Goal: Task Accomplishment & Management: Use online tool/utility

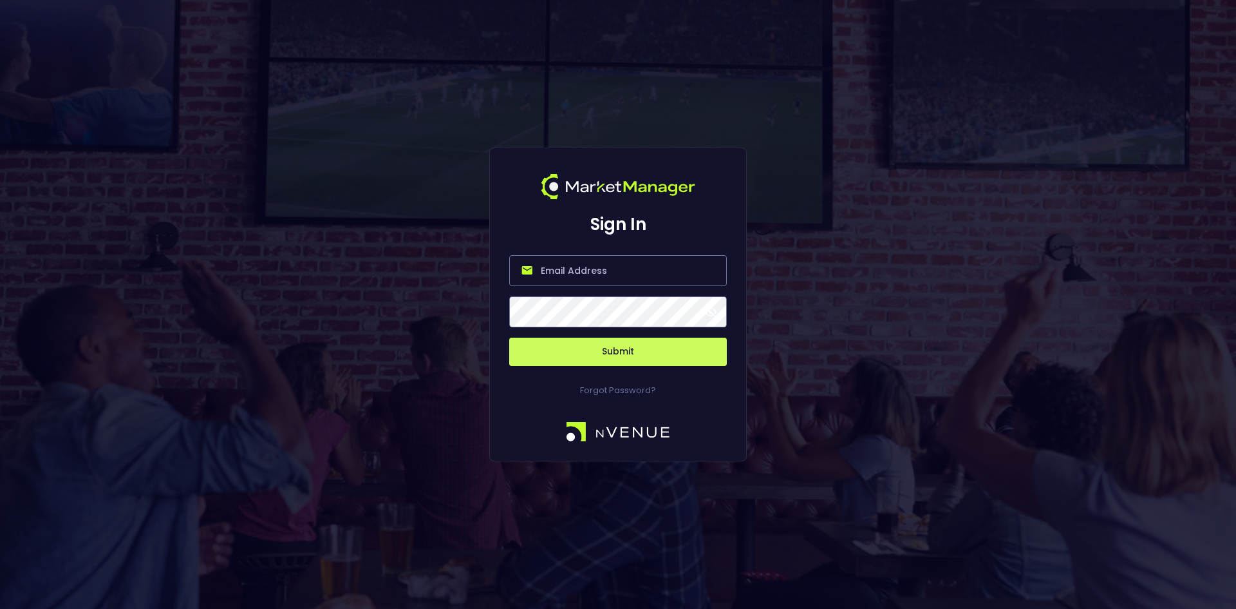
click at [580, 265] on input "email" at bounding box center [618, 270] width 218 height 31
type input "[EMAIL_ADDRESS][DOMAIN_NAME]"
click at [609, 345] on button "Submit" at bounding box center [618, 351] width 218 height 28
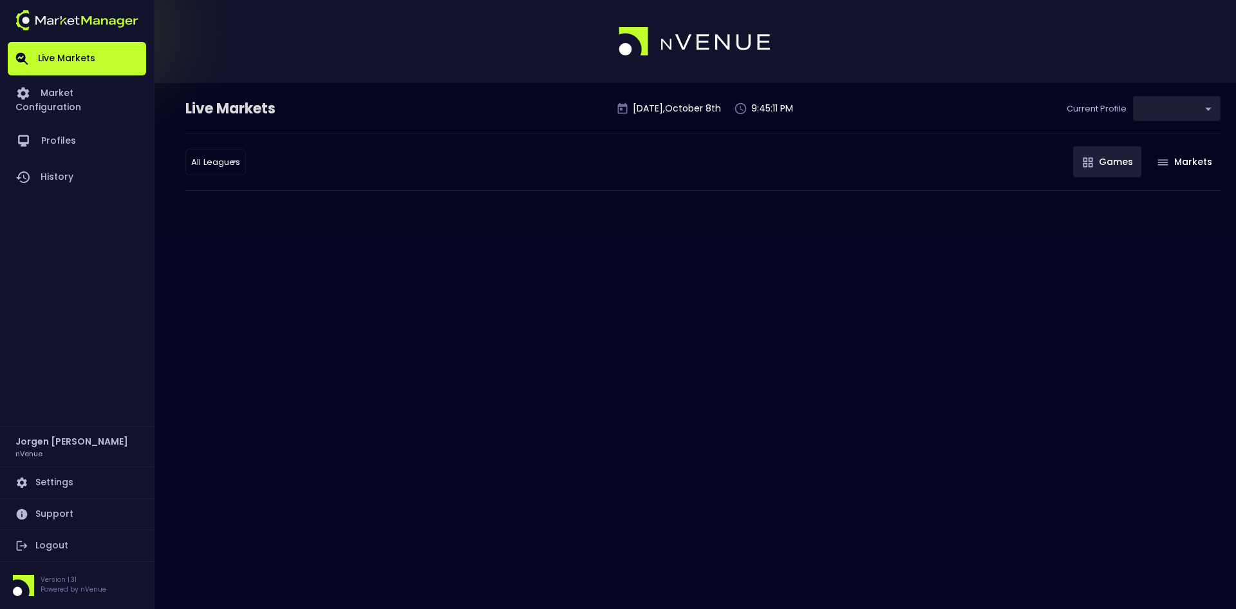
type input "0d810fa5-e353-4d9c-b11d-31f095cae871"
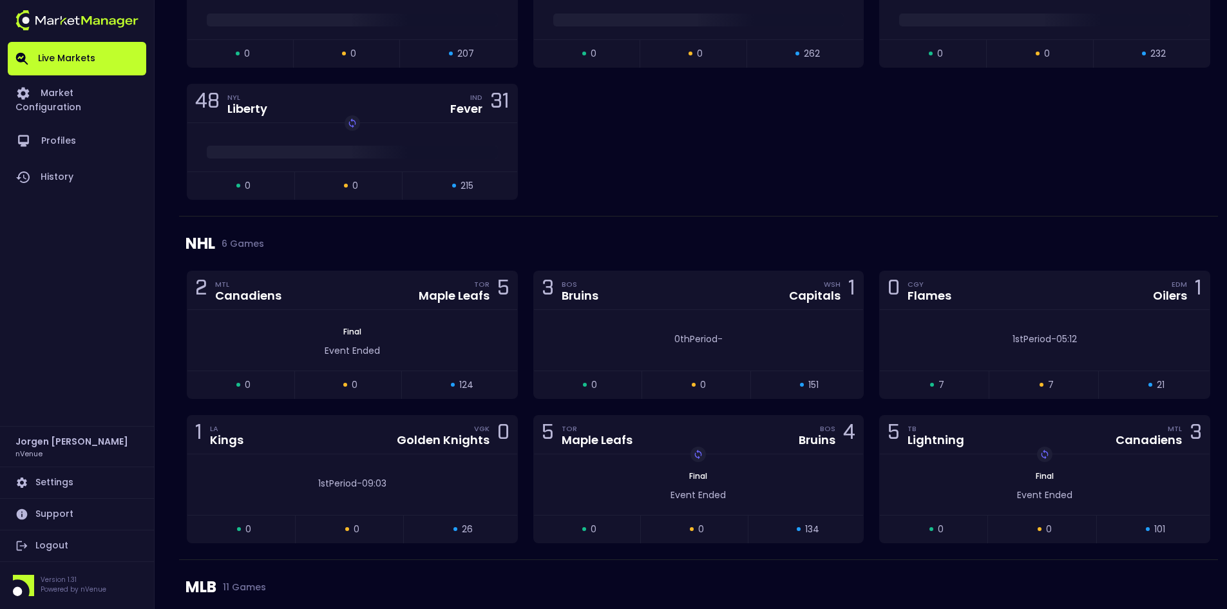
scroll to position [1417, 0]
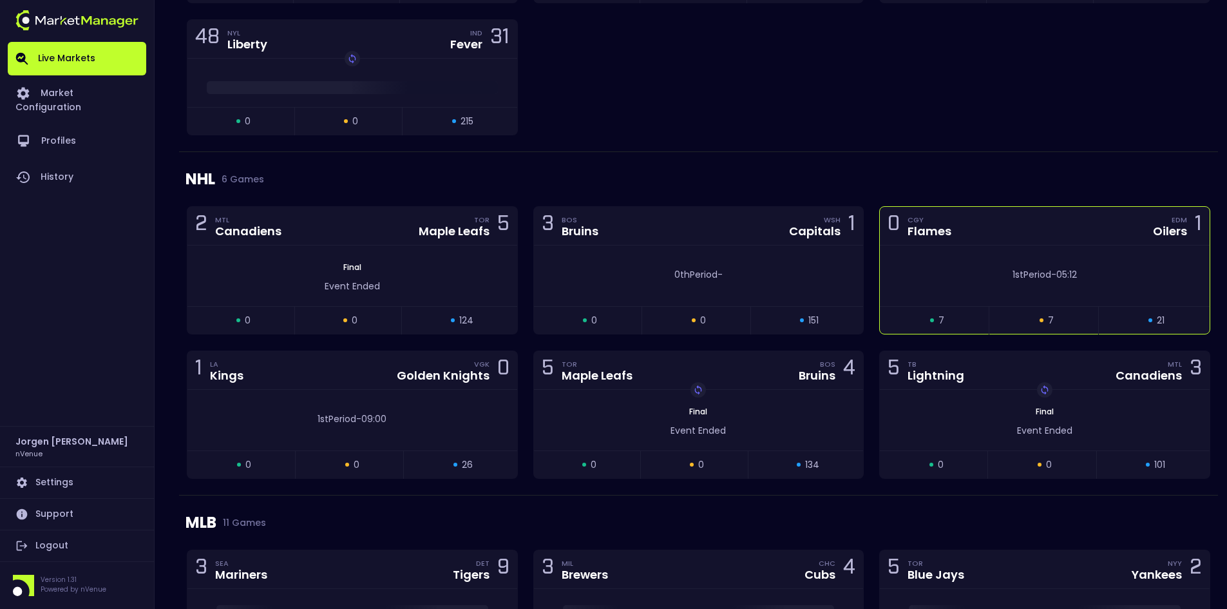
click at [993, 259] on div "1st Period - 05:12" at bounding box center [1045, 275] width 330 height 61
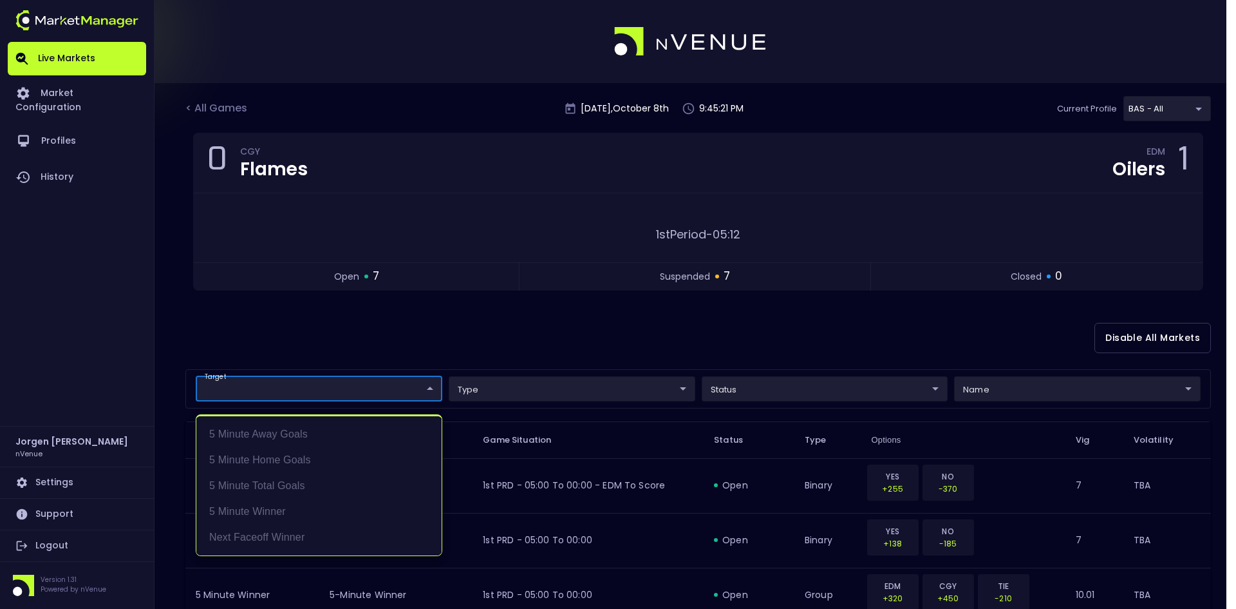
click at [491, 347] on div at bounding box center [618, 304] width 1236 height 609
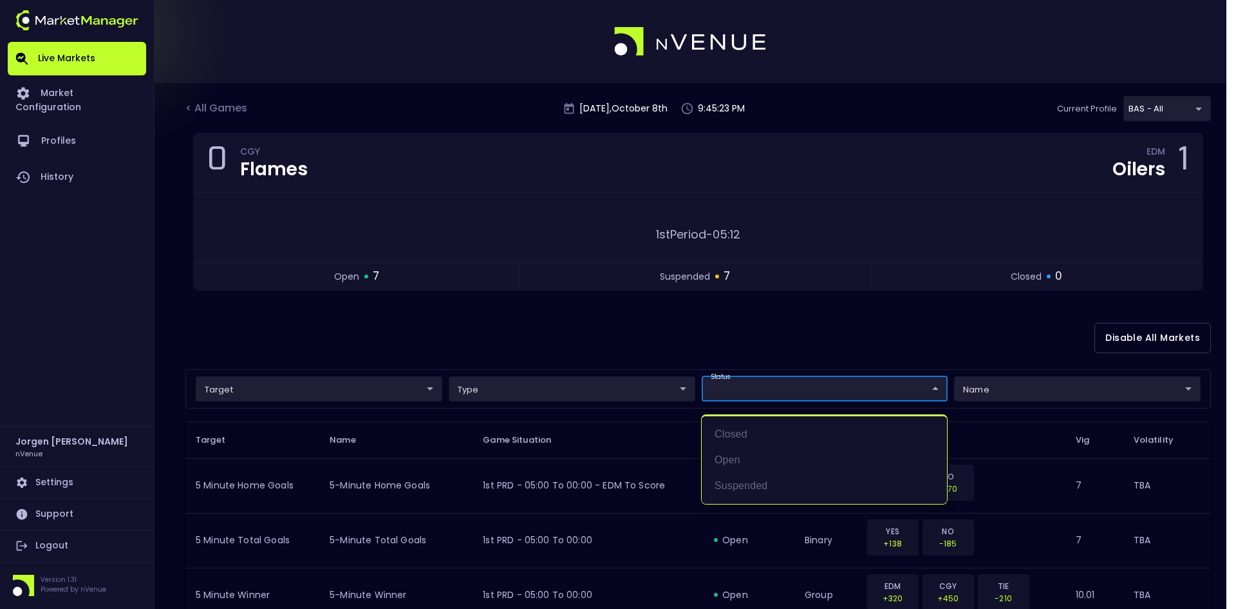
click at [732, 457] on li "open" at bounding box center [824, 460] width 245 height 26
type input "open"
click at [677, 334] on div at bounding box center [618, 304] width 1236 height 609
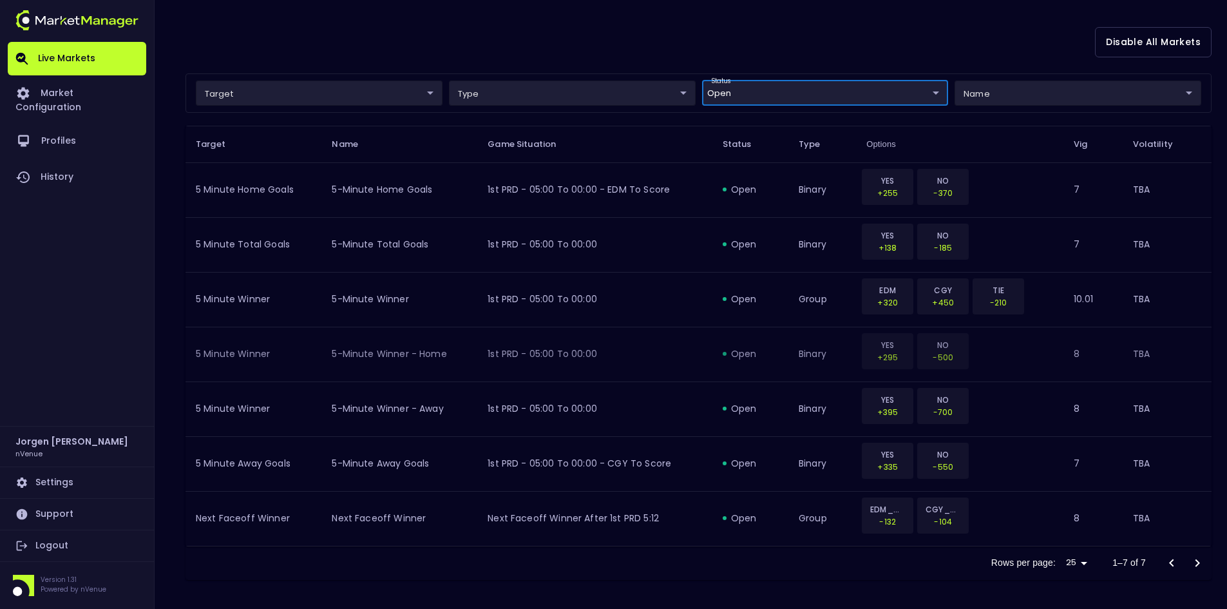
scroll to position [298, 0]
click at [580, 567] on div "Rows per page: 25 25 1–7 of 7" at bounding box center [698, 560] width 1026 height 33
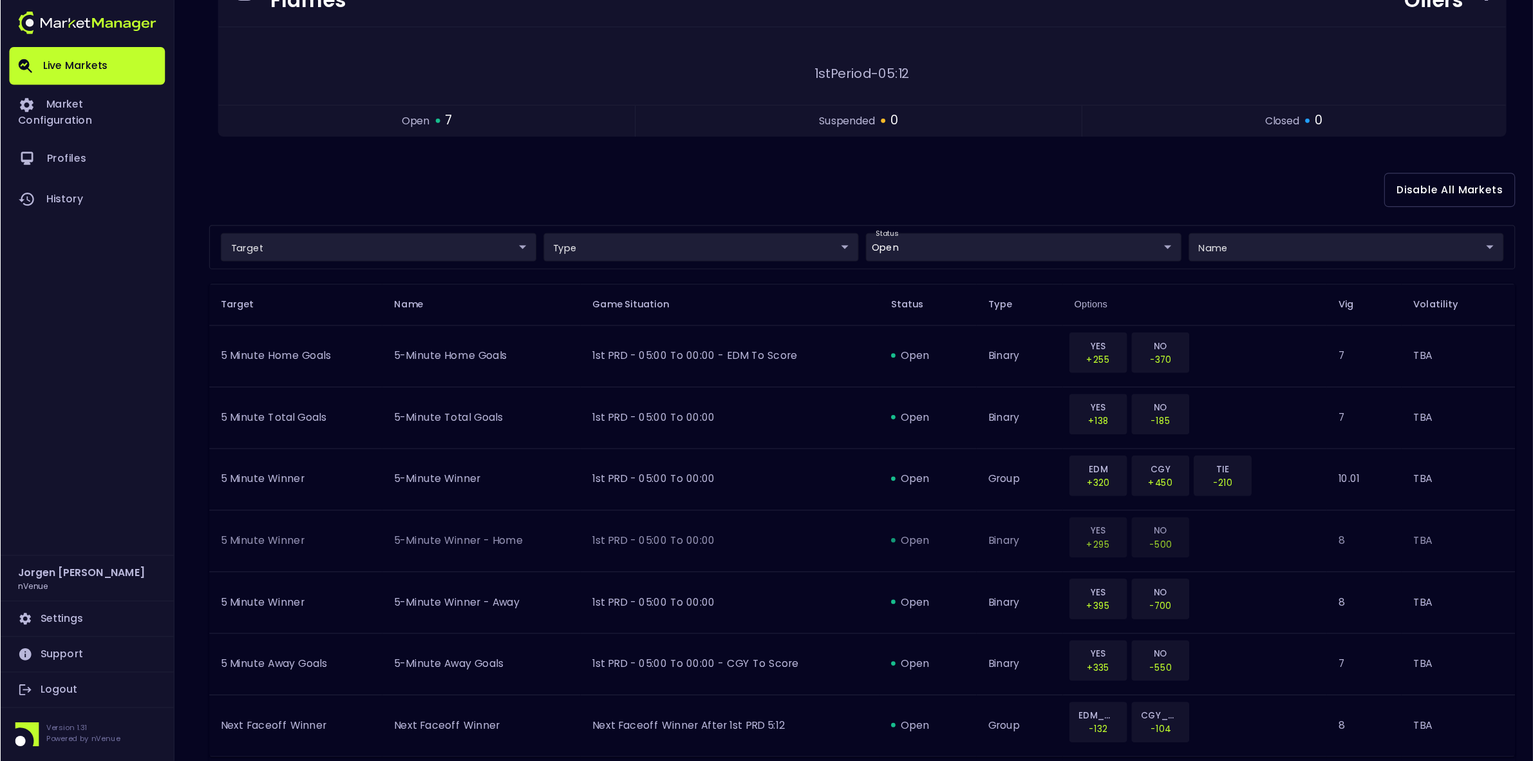
scroll to position [147, 0]
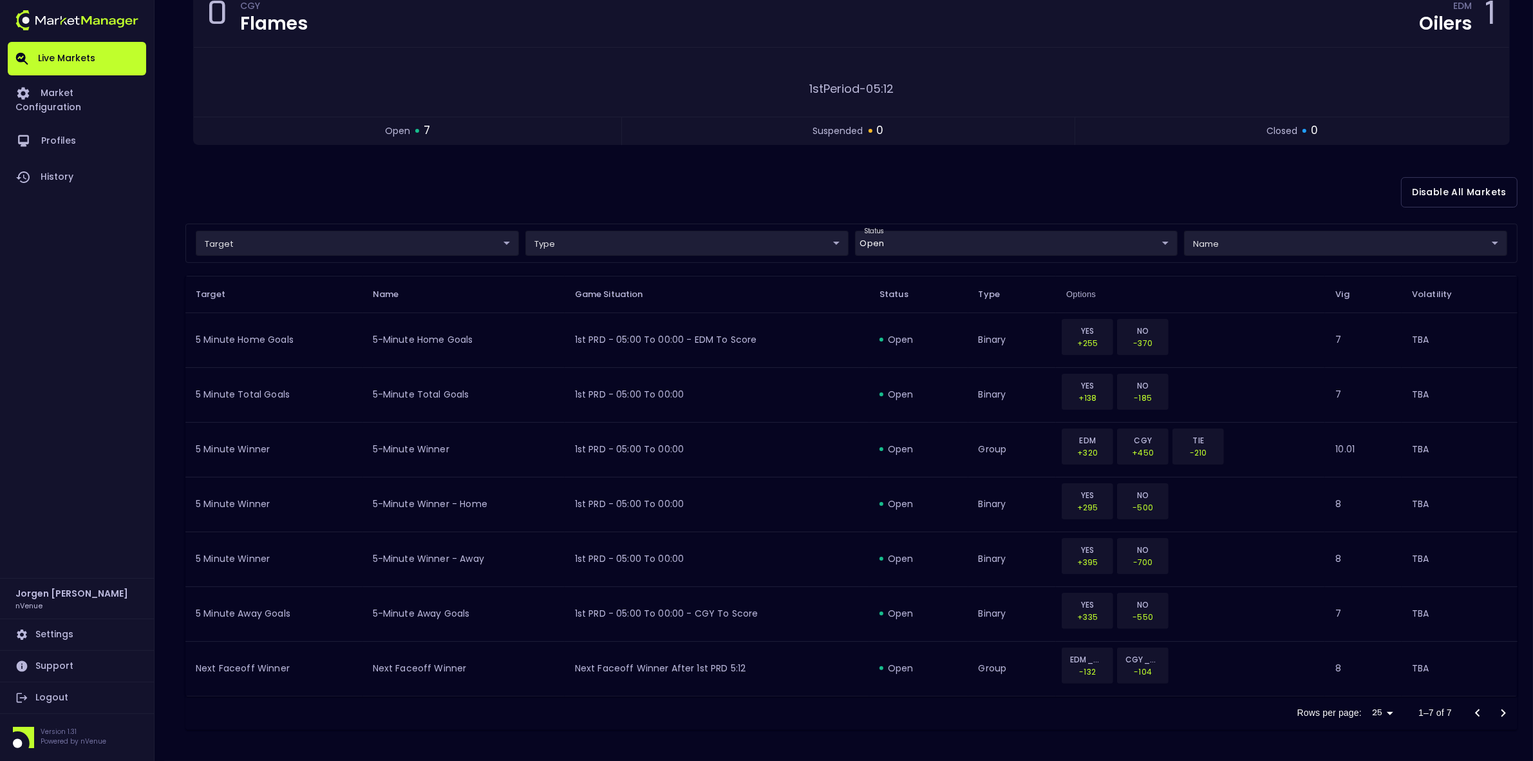
click at [674, 155] on div "0 CGY Flames EDM Oilers 1 1st Period - 05:12 open 7 suspended 0 closed 0" at bounding box center [851, 74] width 1332 height 174
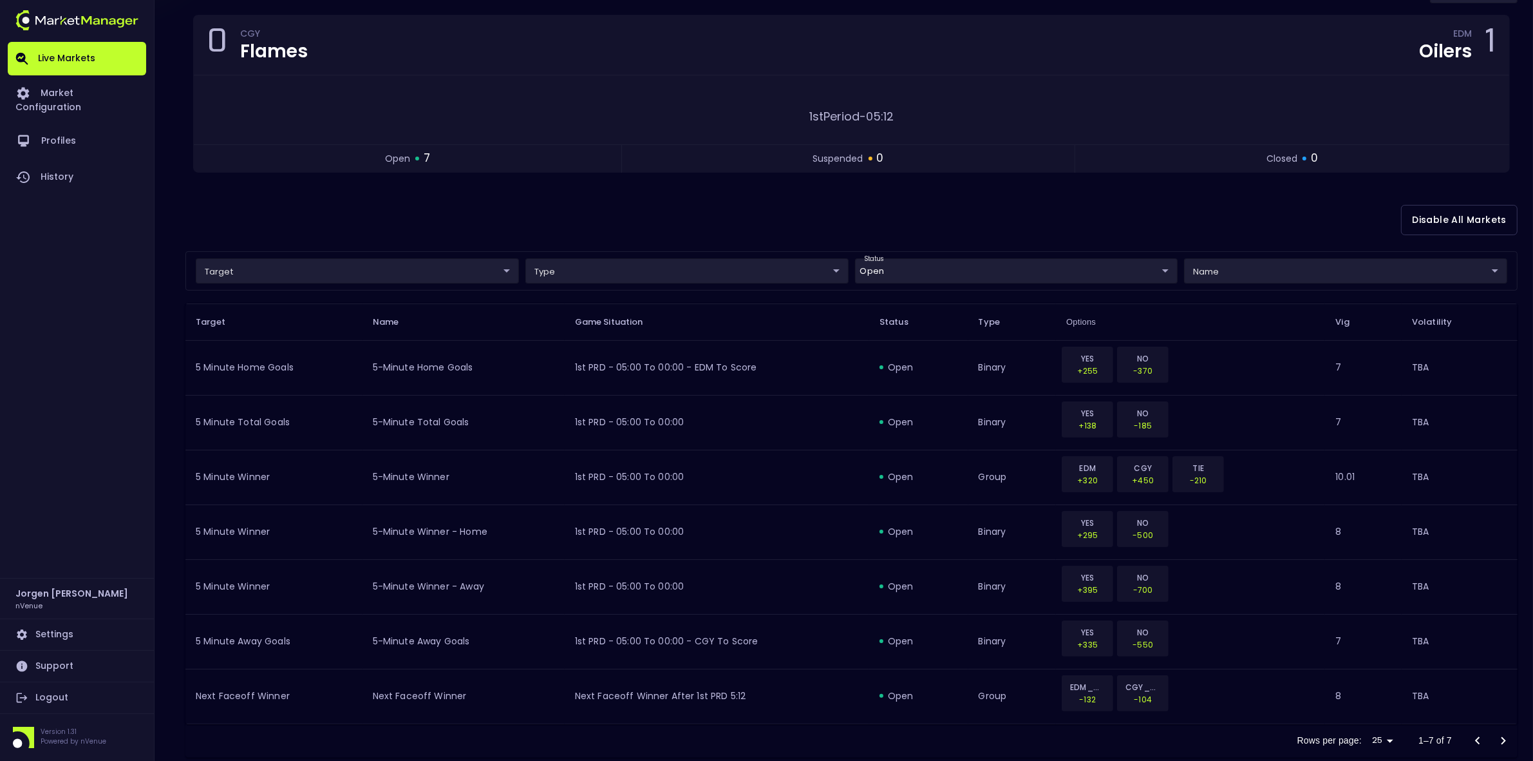
scroll to position [113, 0]
click at [881, 223] on div "Disable All Markets" at bounding box center [851, 224] width 1332 height 62
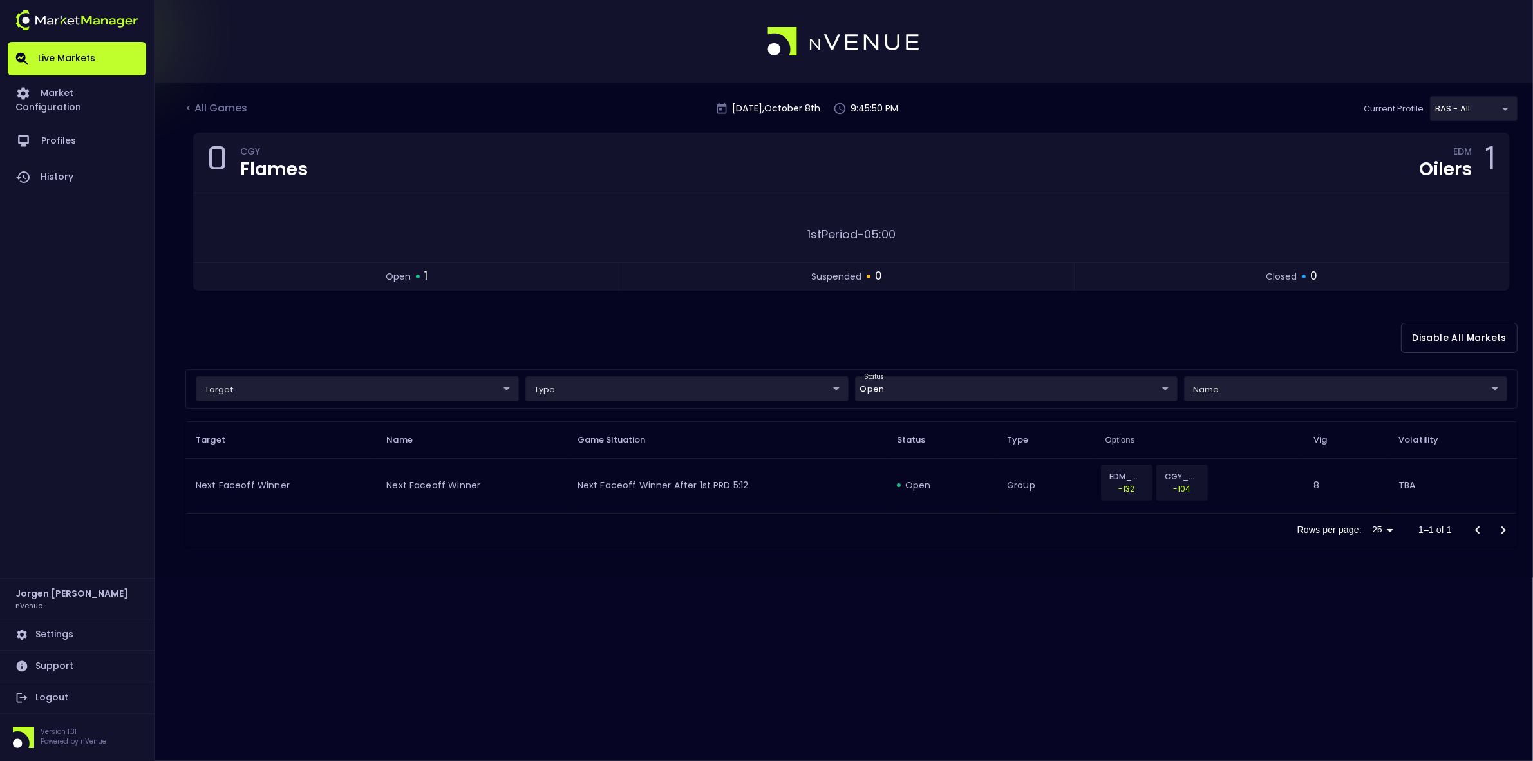
scroll to position [0, 0]
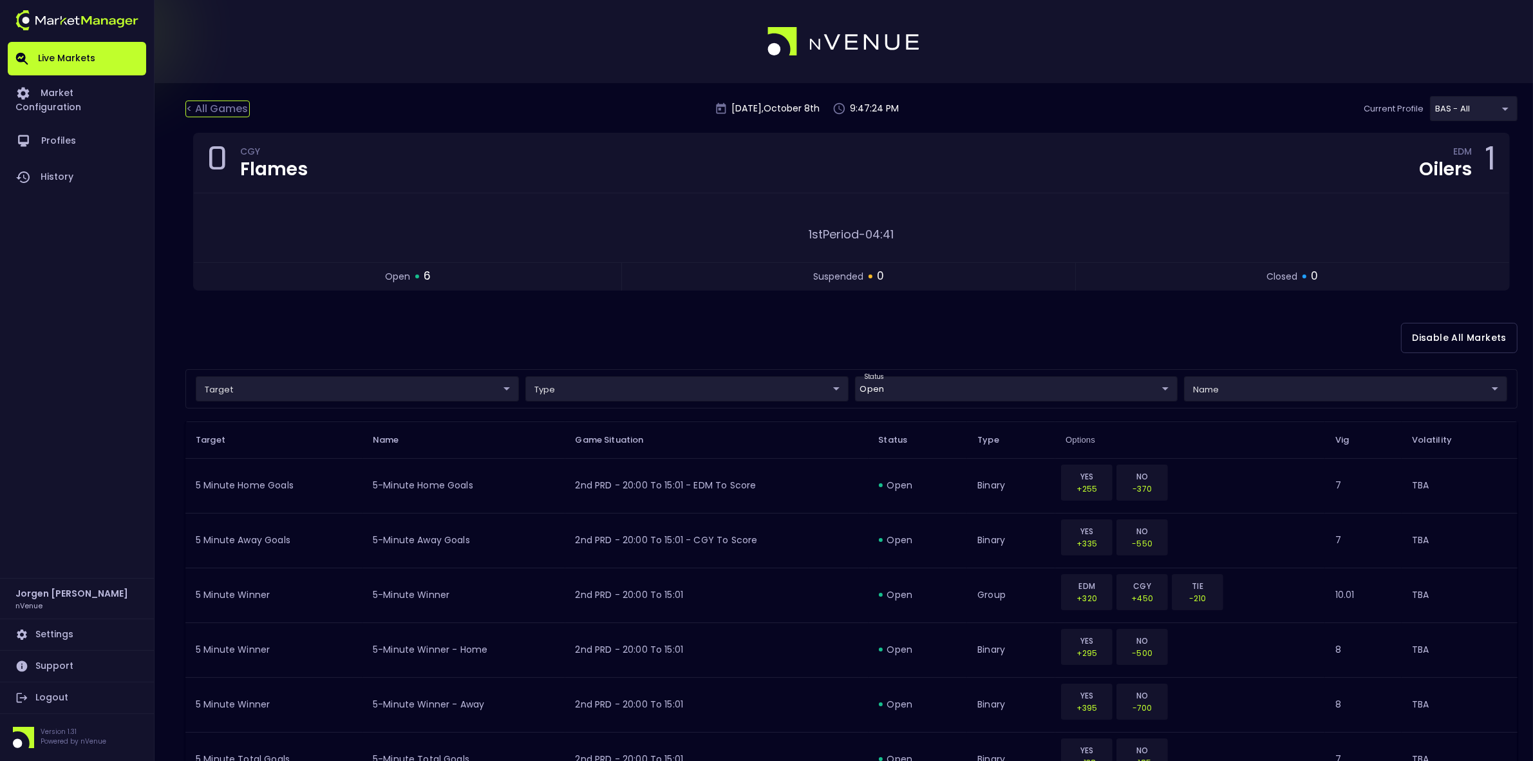
click at [227, 109] on div "< All Games" at bounding box center [217, 108] width 64 height 17
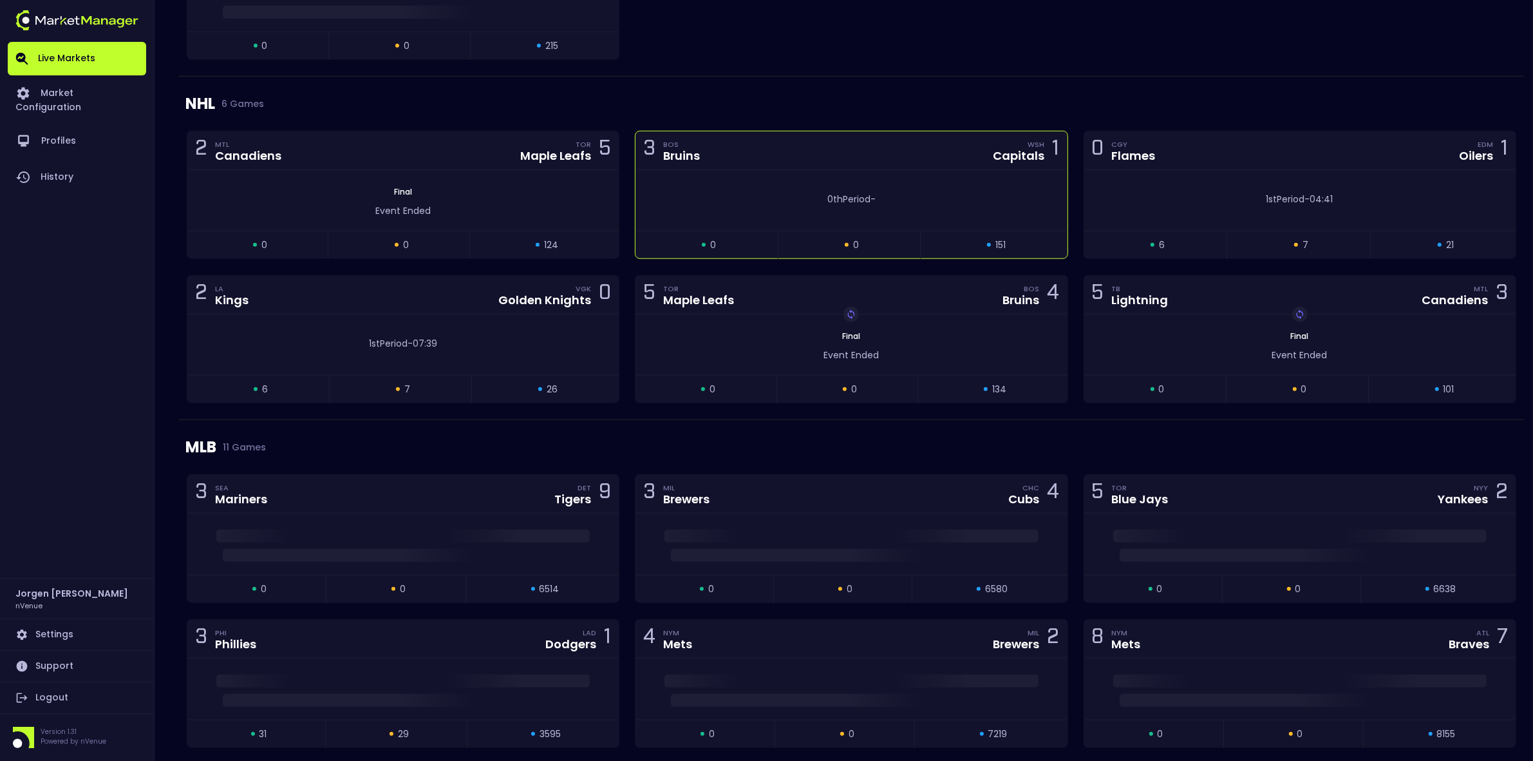
scroll to position [1529, 0]
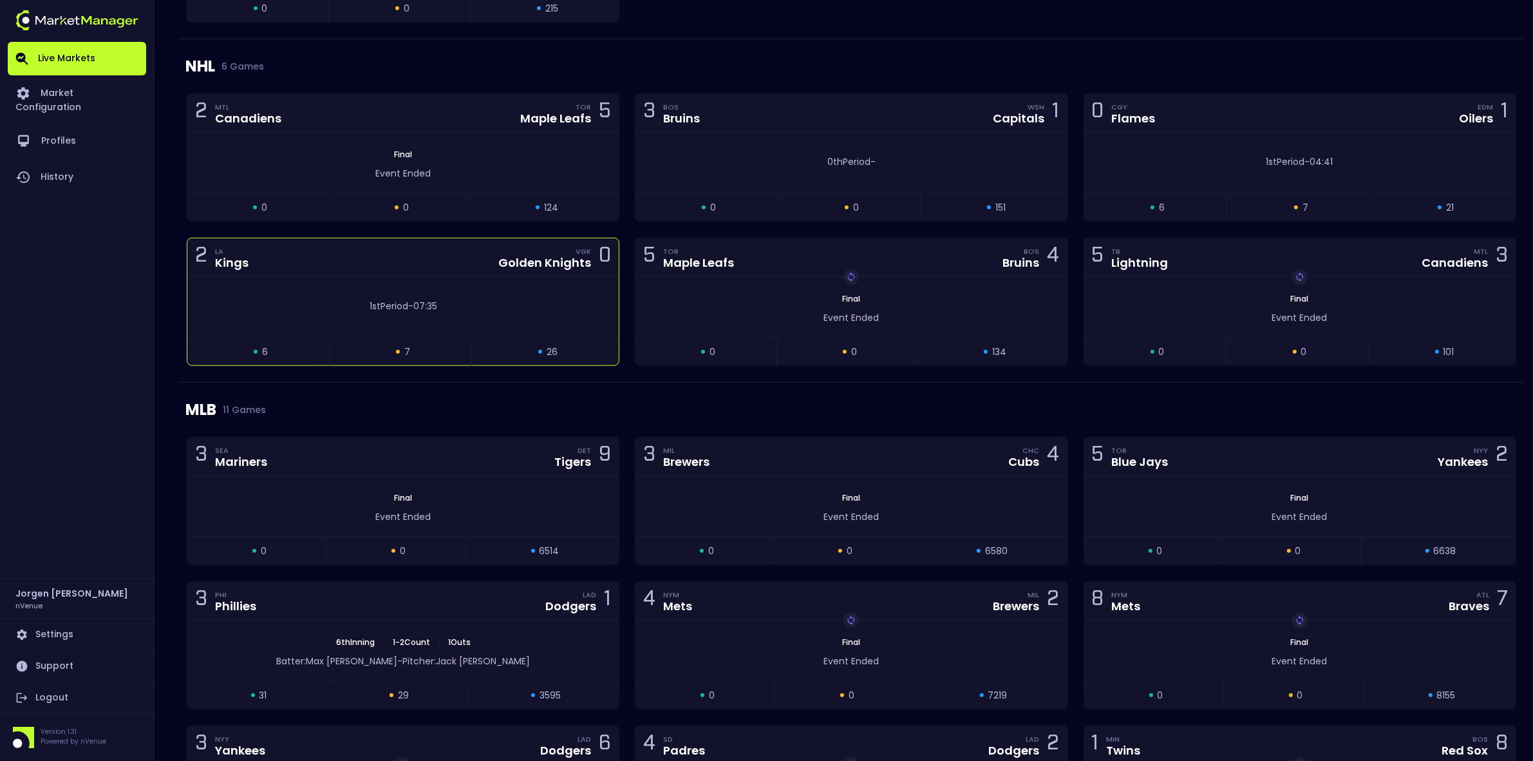
click at [488, 290] on div "1st Period - 07:35" at bounding box center [402, 307] width 431 height 61
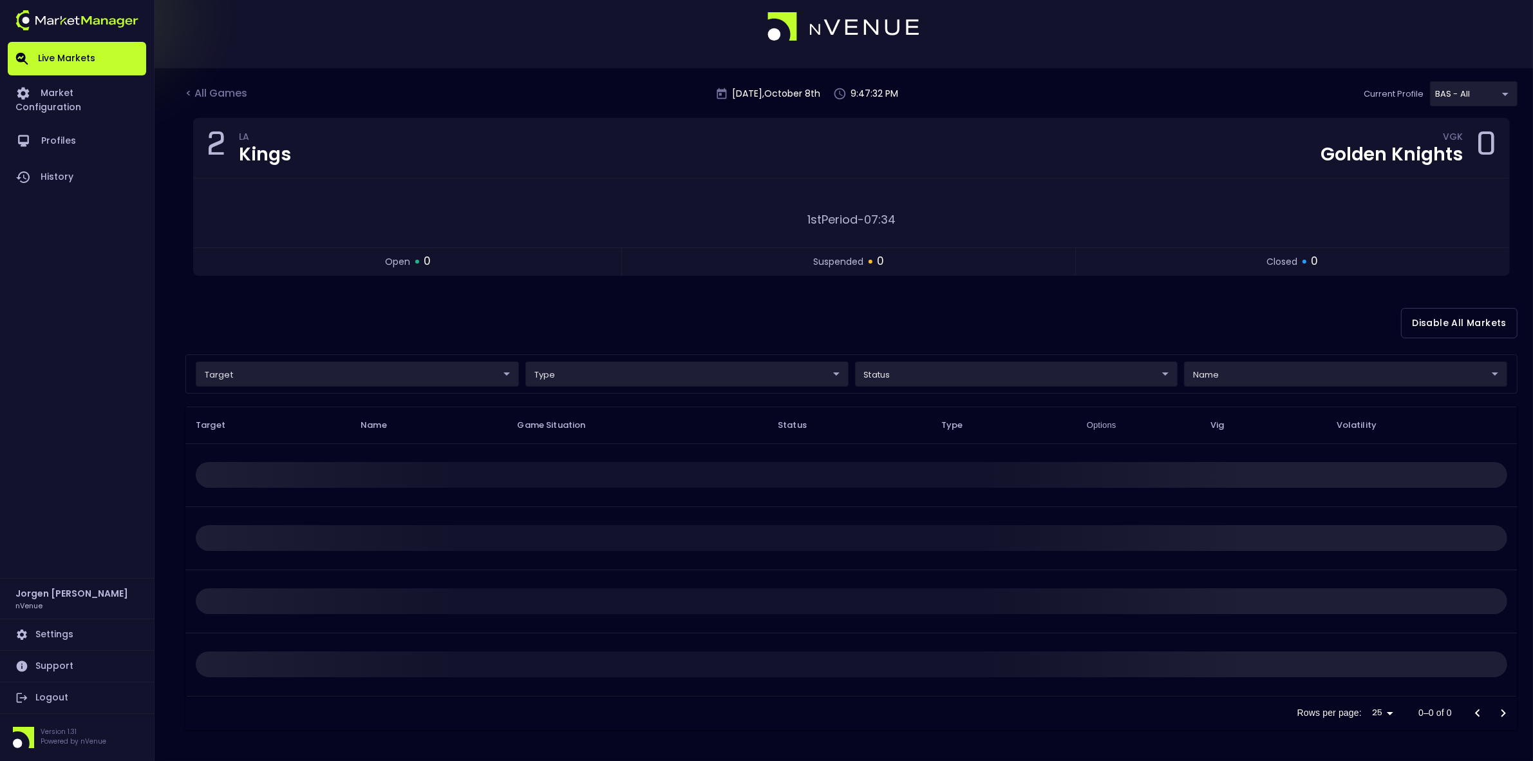
scroll to position [0, 0]
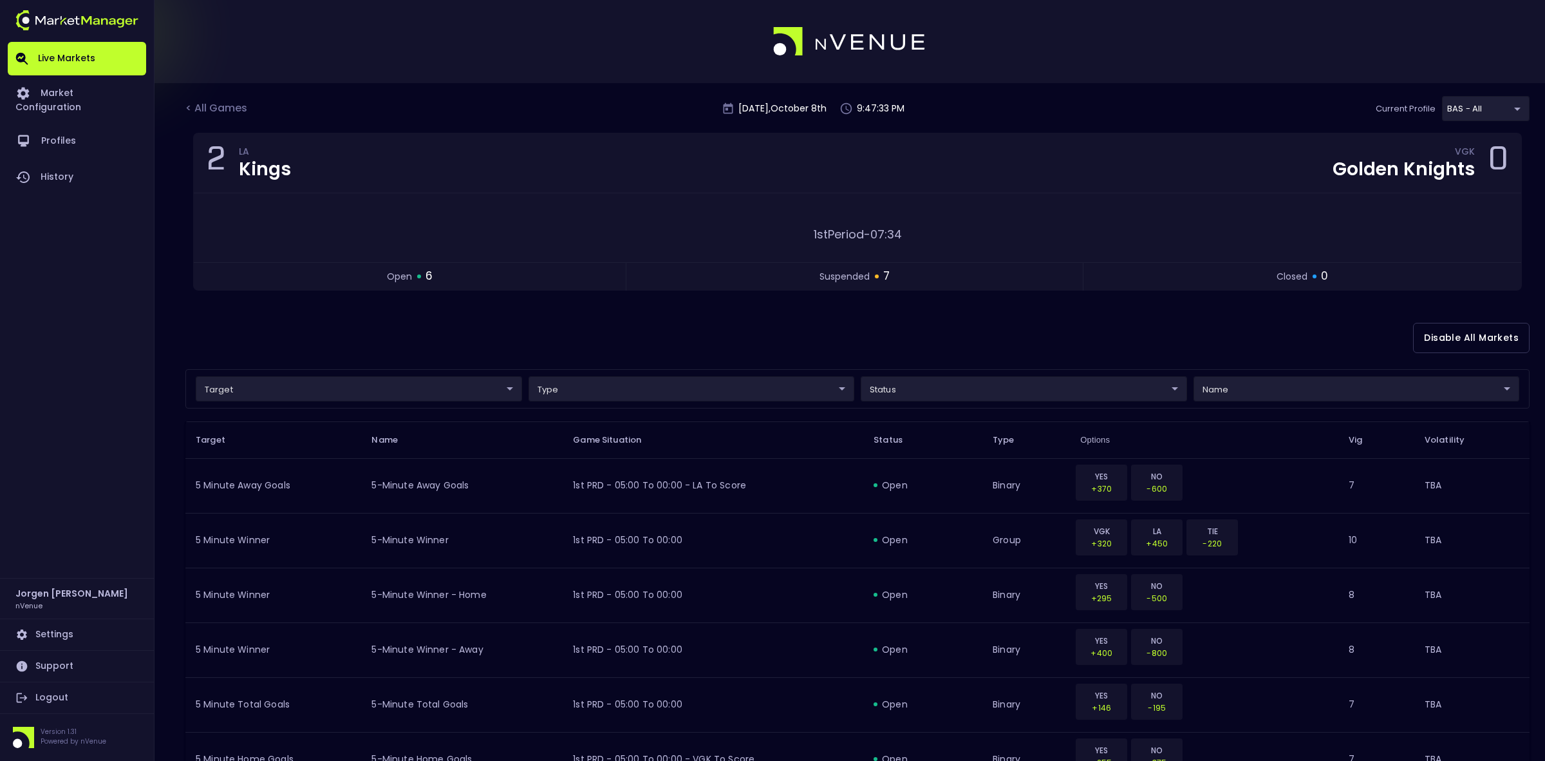
click at [322, 390] on body "Live Markets Market Configuration Profiles History [PERSON_NAME] nVenue Setting…" at bounding box center [772, 617] width 1545 height 1234
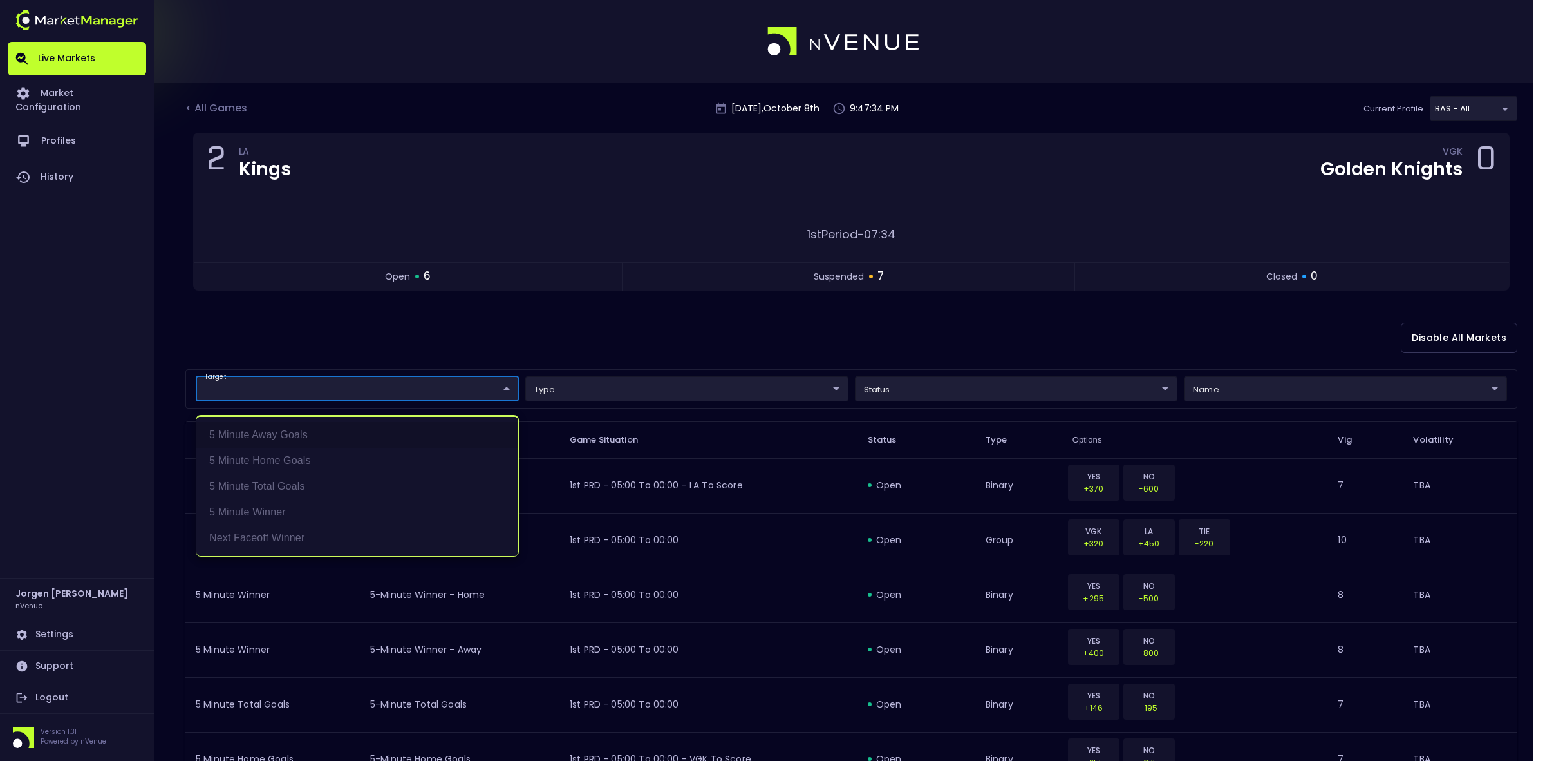
click at [552, 339] on div at bounding box center [772, 380] width 1545 height 761
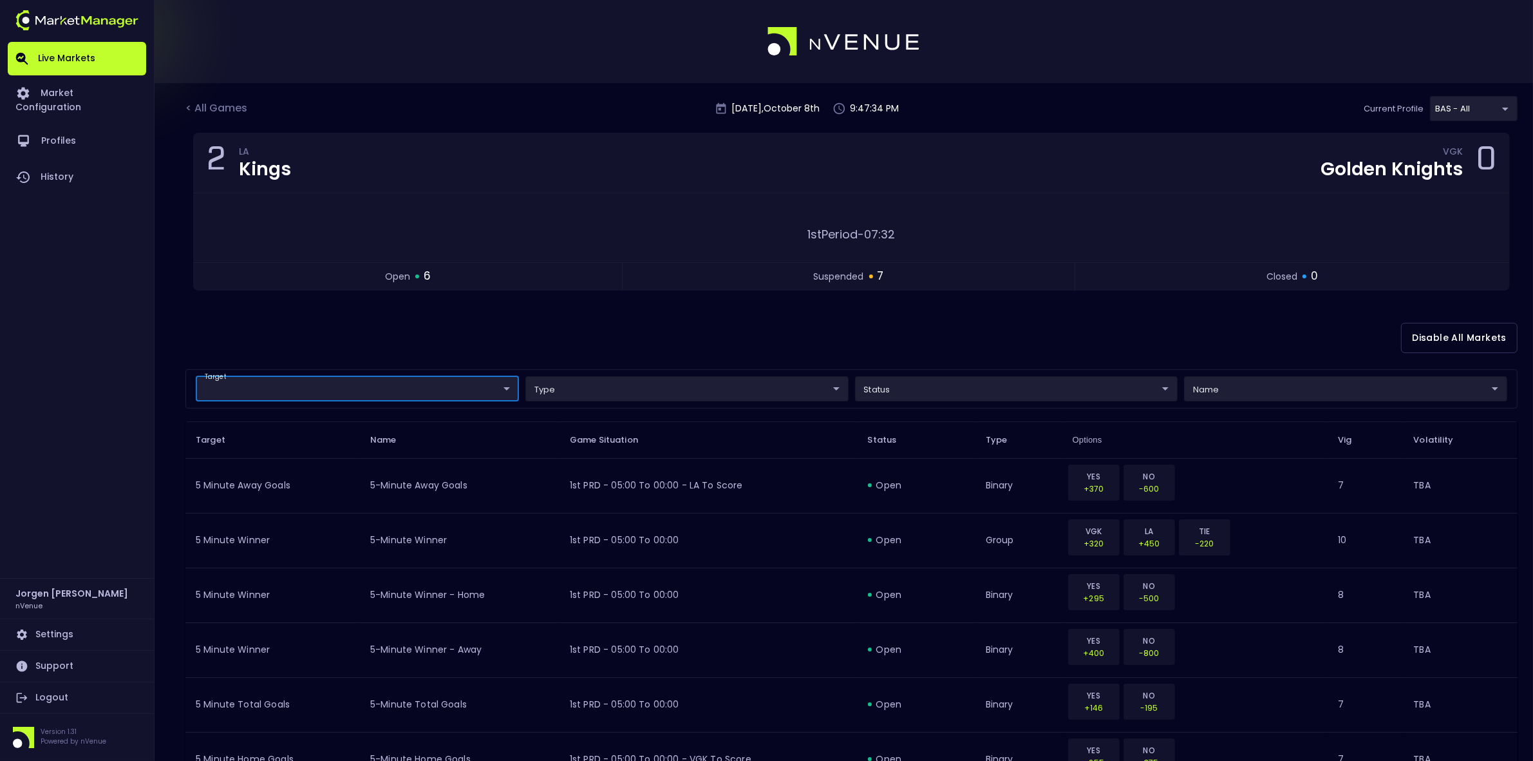
click at [921, 387] on body "Live Markets Market Configuration Profiles History [PERSON_NAME] nVenue Setting…" at bounding box center [766, 617] width 1533 height 1234
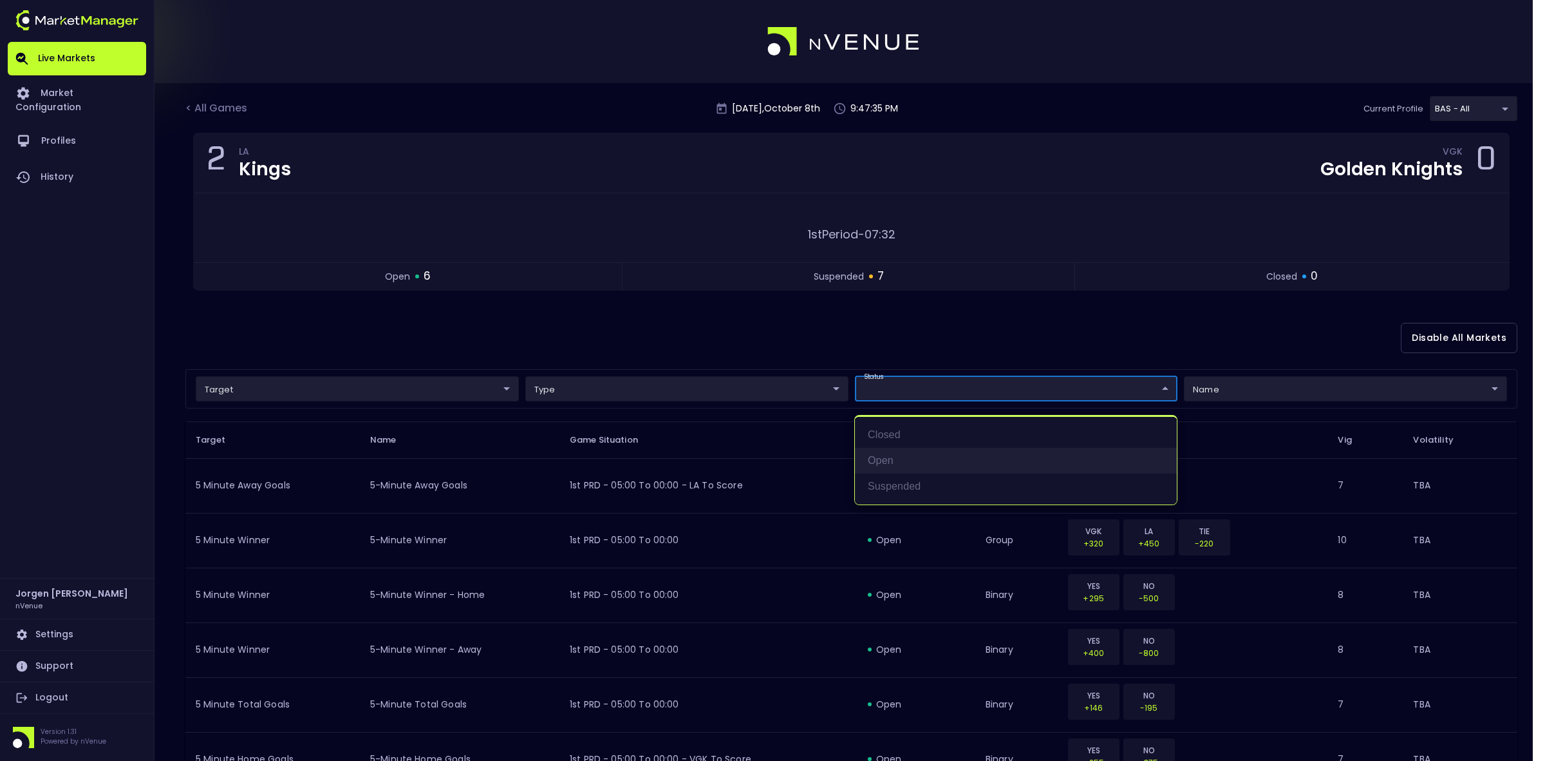
click at [899, 459] on li "open" at bounding box center [1016, 461] width 322 height 26
type input "open"
click at [850, 323] on div at bounding box center [772, 380] width 1545 height 761
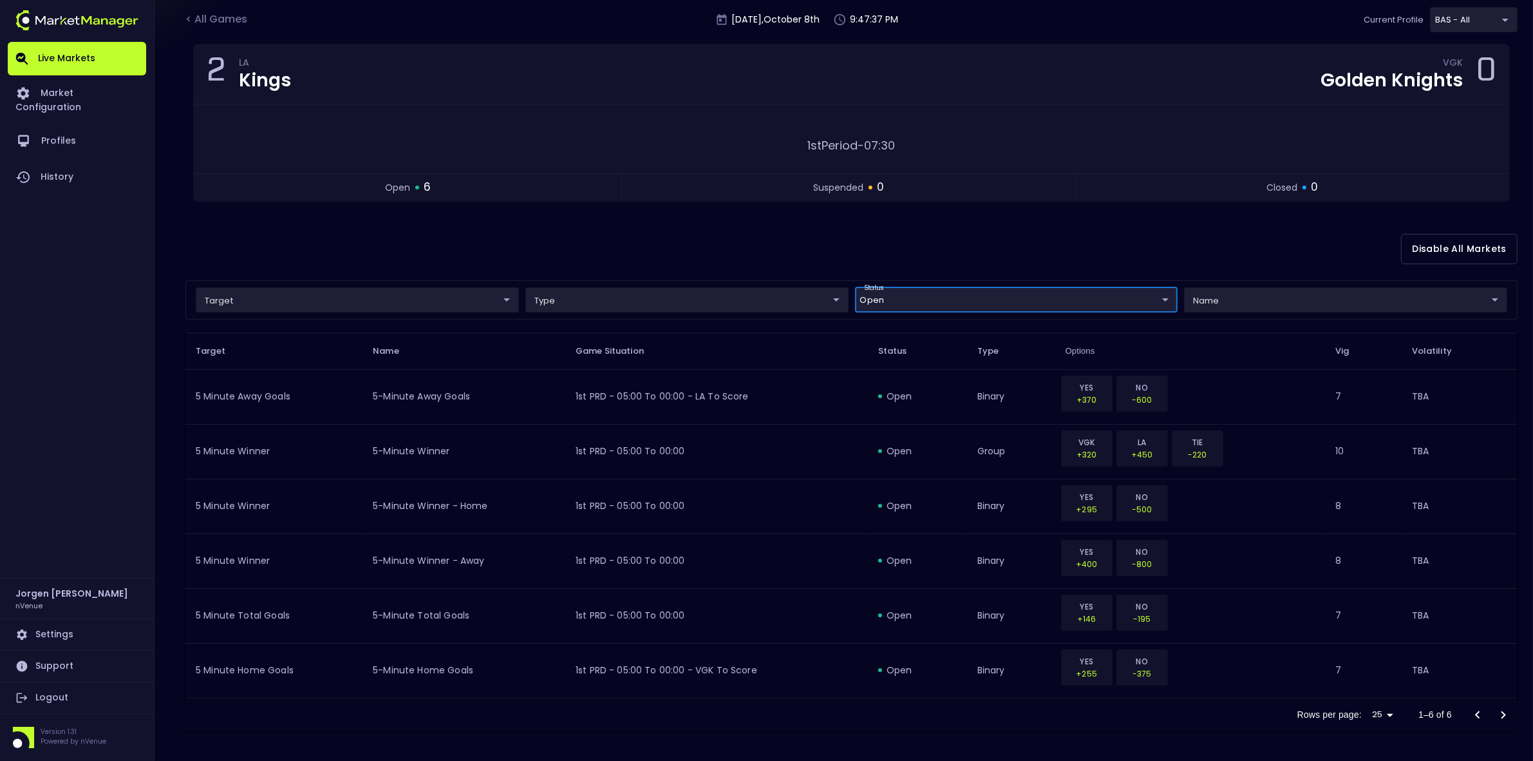
scroll to position [92, 0]
click at [677, 608] on div "Rows per page: 25 25 1–6 of 6" at bounding box center [851, 712] width 1332 height 33
